Goal: Transaction & Acquisition: Purchase product/service

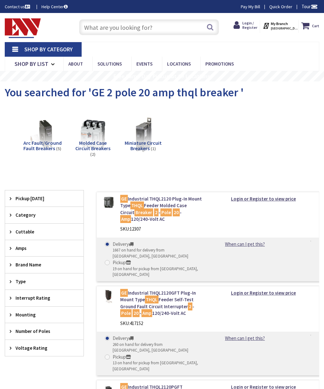
click at [111, 28] on input "text" at bounding box center [149, 27] width 140 height 16
click at [106, 27] on input "text" at bounding box center [149, 27] width 140 height 16
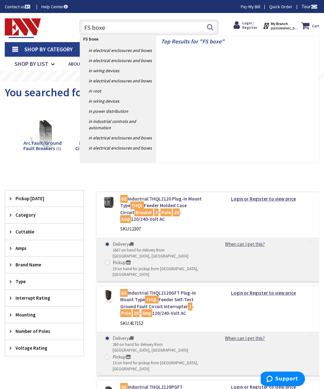
type input "FS boxes"
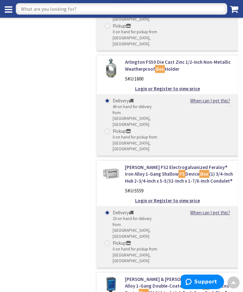
scroll to position [1288, 0]
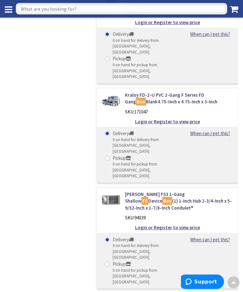
scroll to position [5308, 0]
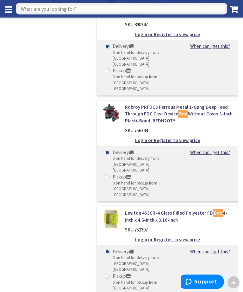
scroll to position [6477, 0]
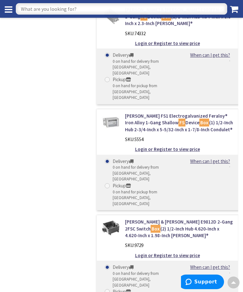
scroll to position [5598, 0]
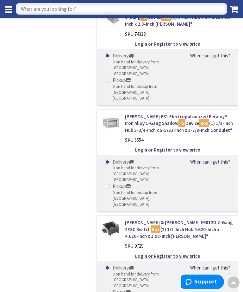
click at [48, 7] on input "text" at bounding box center [122, 8] width 212 height 11
type input "FD boxes"
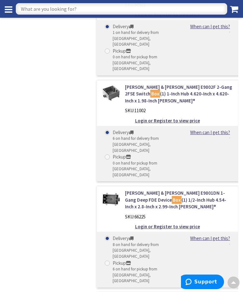
scroll to position [2652, 0]
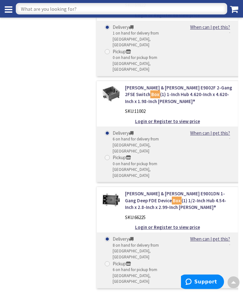
click at [46, 9] on input "text" at bounding box center [122, 8] width 212 height 11
type input "20amp 125/250 volt twistlock"
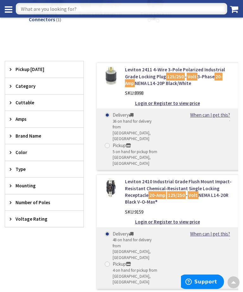
scroll to position [95, 0]
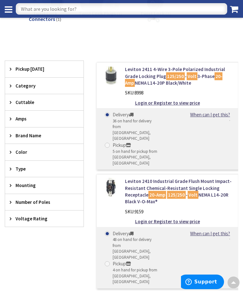
click at [120, 74] on img at bounding box center [111, 75] width 19 height 19
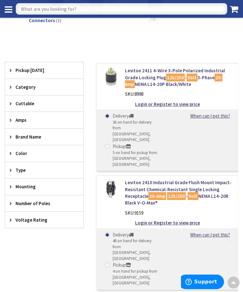
scroll to position [94, 0]
click at [215, 237] on div "Delivery 48 on hand for delivery from Middletown, CT Pickup 4 on hand for picku…" at bounding box center [167, 258] width 141 height 61
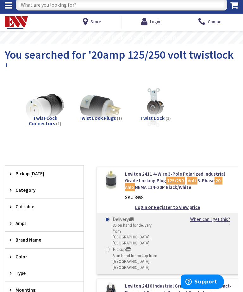
scroll to position [0, 0]
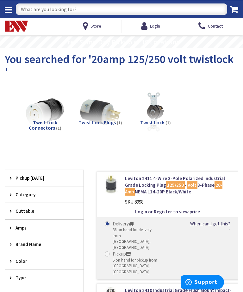
click at [37, 9] on input "text" at bounding box center [122, 8] width 212 height 11
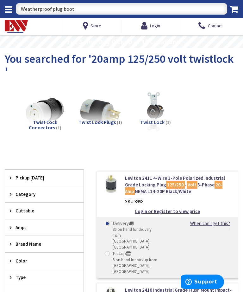
type input "Weatherproof plug boots"
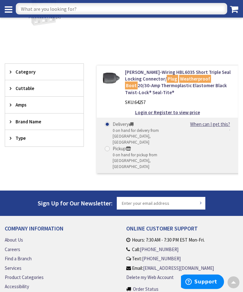
scroll to position [77, 0]
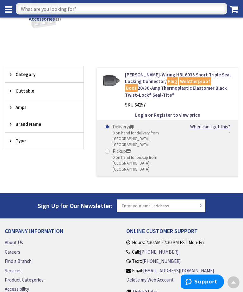
click at [49, 19] on span "Accessories" at bounding box center [42, 19] width 26 height 6
click at [43, 10] on input "text" at bounding box center [122, 8] width 212 height 11
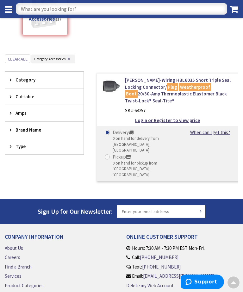
scroll to position [132, 0]
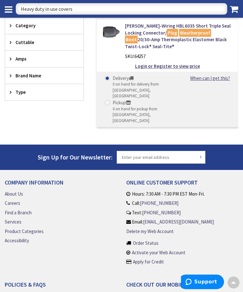
type input "Heavy duty in use covers"
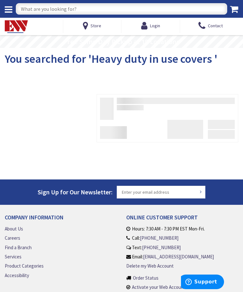
click at [5, 287] on div "Company Information About Us Careers Find a Branch Services Product Categories …" at bounding box center [61, 262] width 122 height 96
click at [38, 8] on input "text" at bounding box center [122, 8] width 212 height 11
type input "In-use covers"
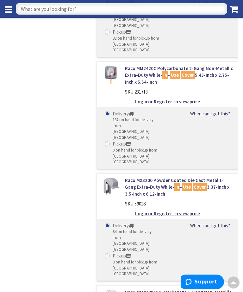
scroll to position [423, 0]
click at [67, 7] on input "text" at bounding box center [122, 8] width 212 height 11
type input "3/4 pvc coated 90 elbow"
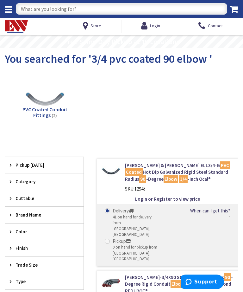
click at [49, 7] on input "text" at bounding box center [122, 8] width 212 height 11
type input "3/4 pvc coated couplings"
